Goal: Task Accomplishment & Management: Manage account settings

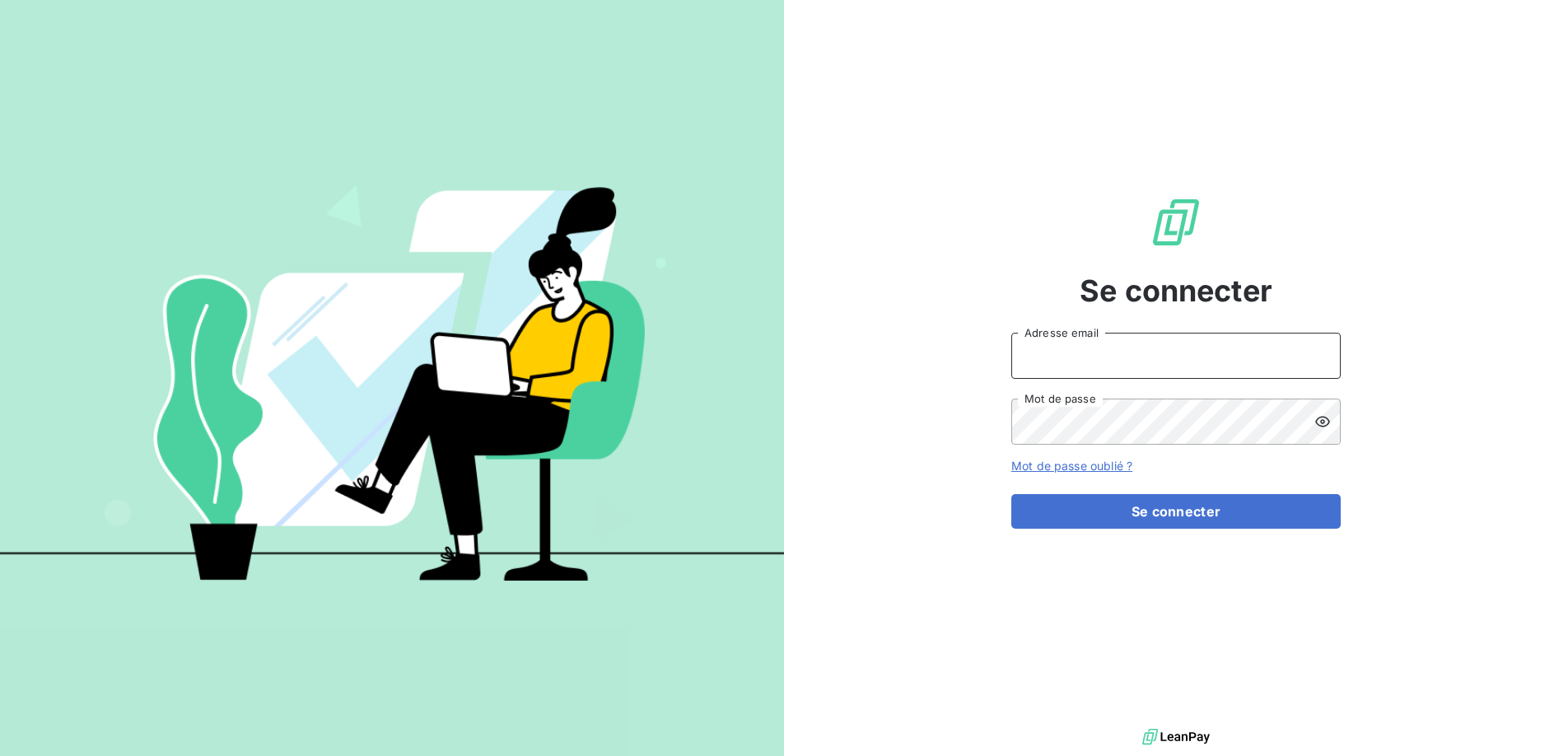
click at [1065, 355] on input "Adresse email" at bounding box center [1176, 356] width 329 height 46
type input "[DOMAIN_NAME][EMAIL_ADDRESS][DOMAIN_NAME]"
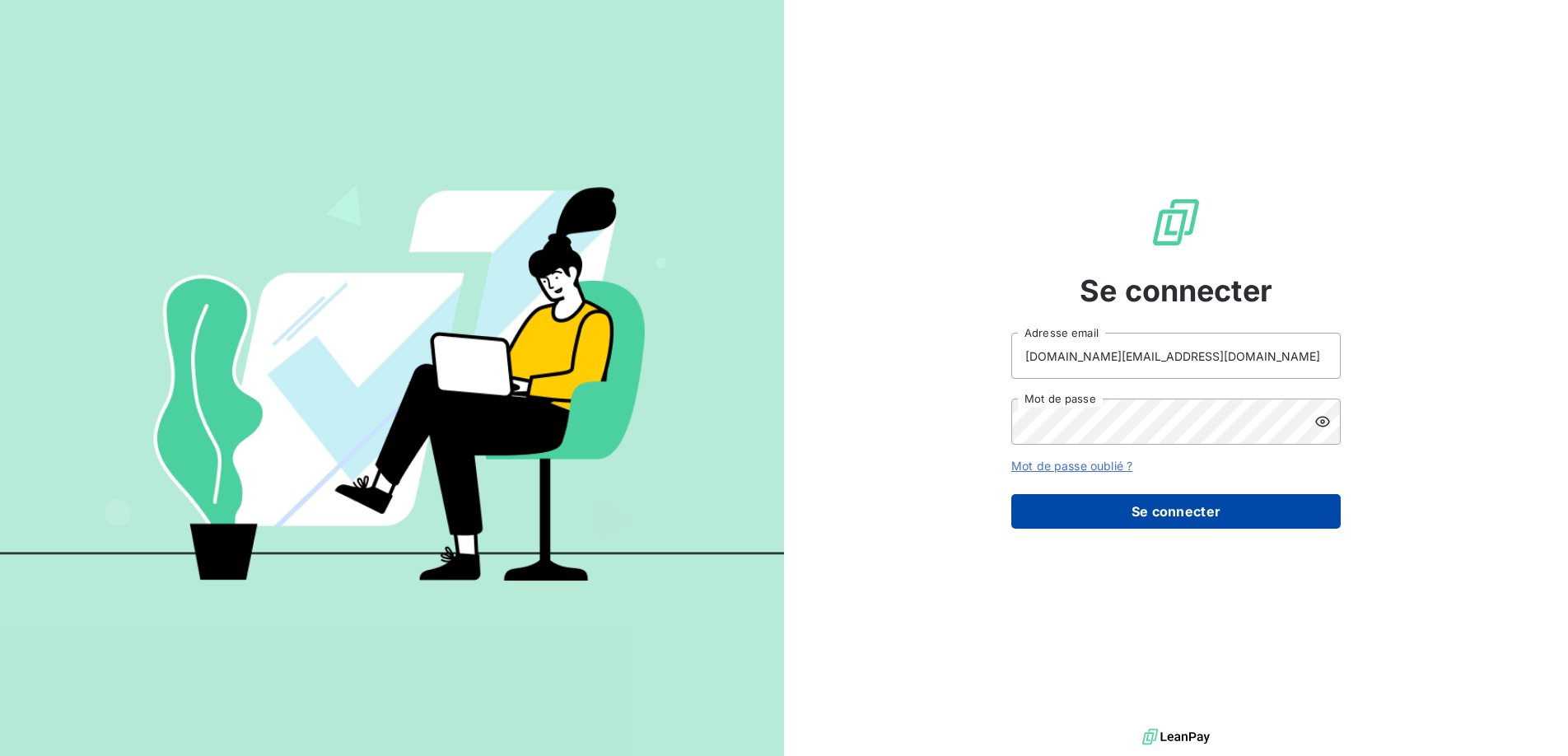
click at [1183, 518] on button "Se connecter" at bounding box center [1176, 512] width 329 height 35
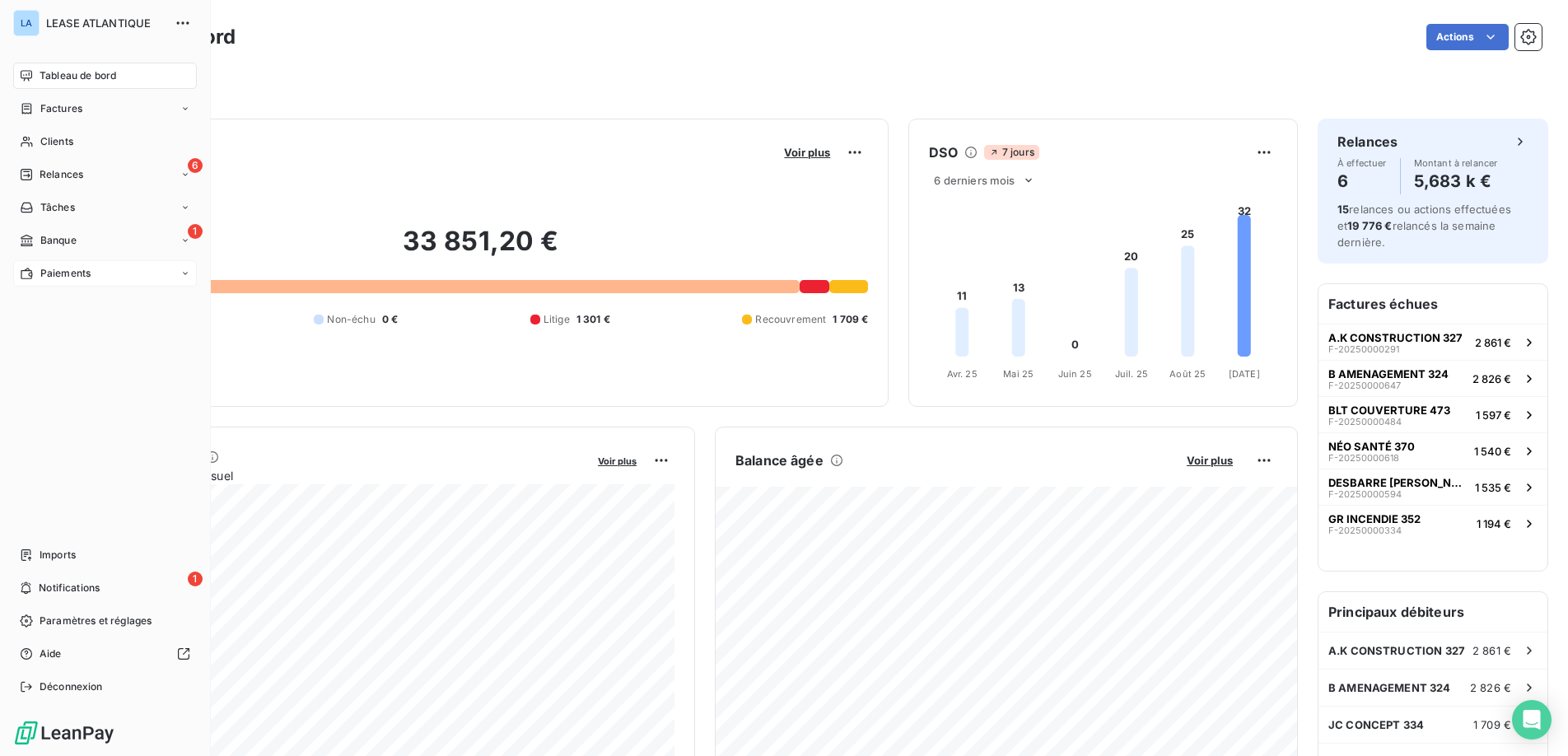
click at [55, 268] on span "Paiements" at bounding box center [65, 273] width 51 height 15
